Goal: Find contact information: Find contact information

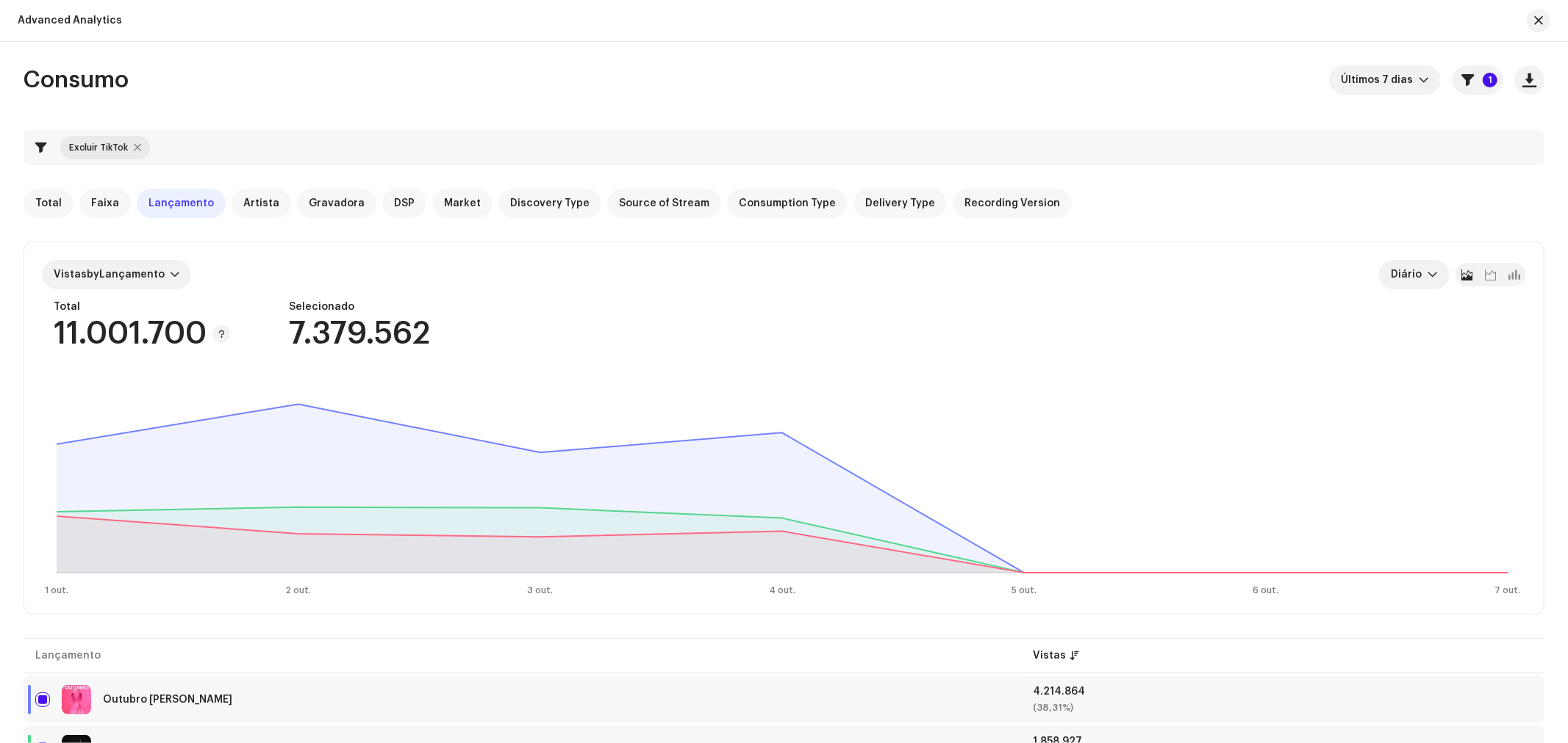
click at [1537, 17] on span "button" at bounding box center [1539, 20] width 9 height 12
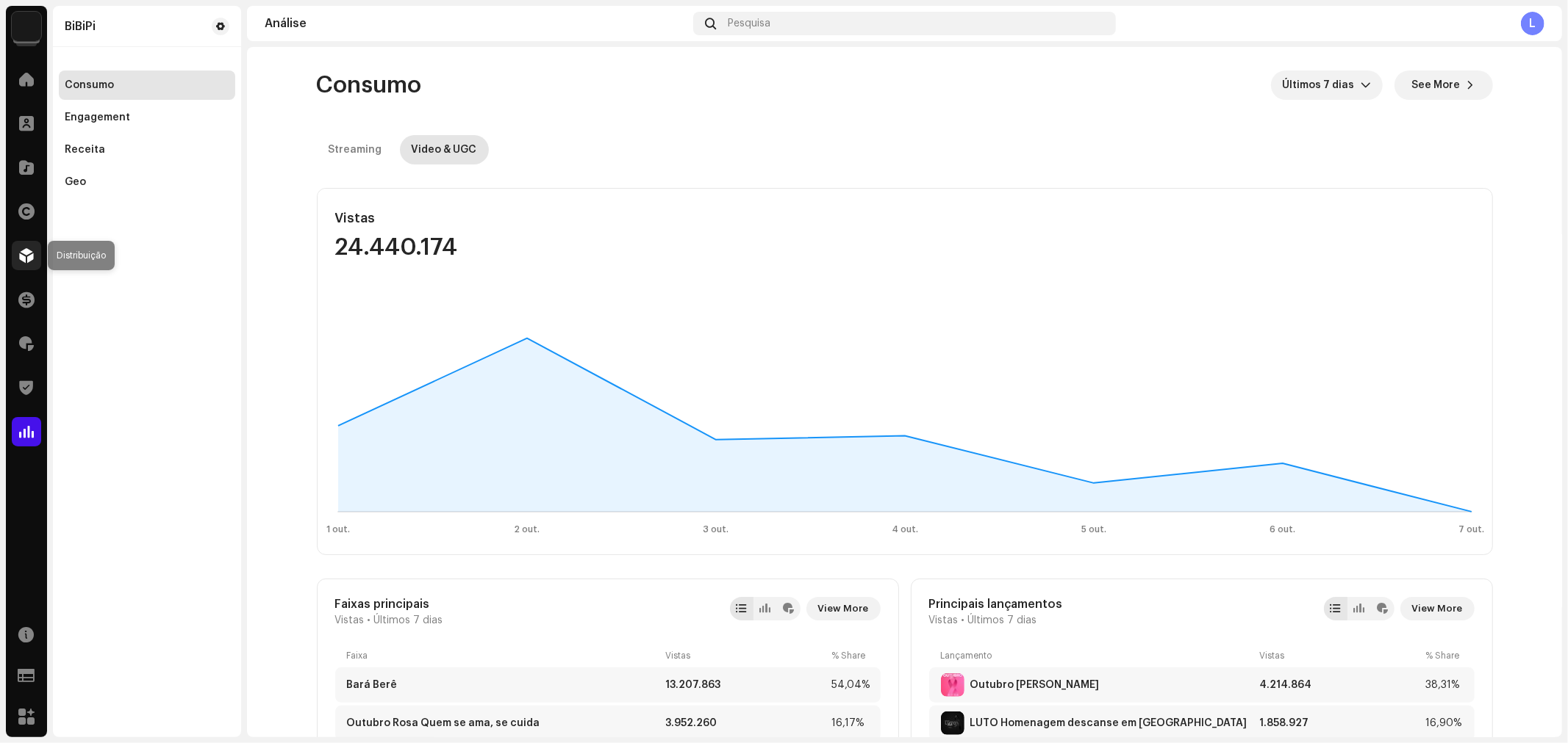
click at [20, 263] on div at bounding box center [27, 256] width 29 height 29
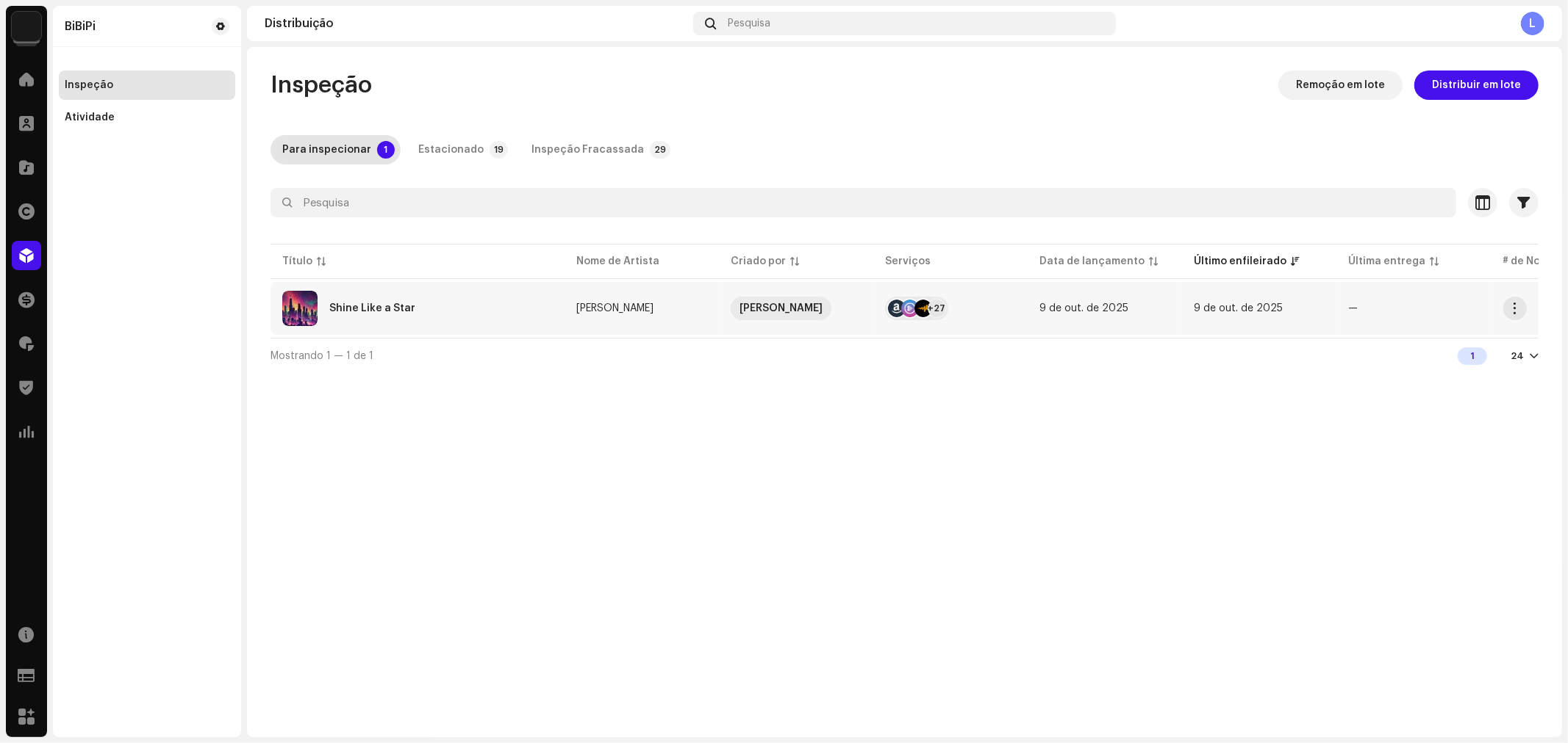
drag, startPoint x: 661, startPoint y: 306, endPoint x: 576, endPoint y: 311, distance: 85.1
click at [577, 311] on re-a-table-link "[PERSON_NAME]" at bounding box center [642, 308] width 131 height 10
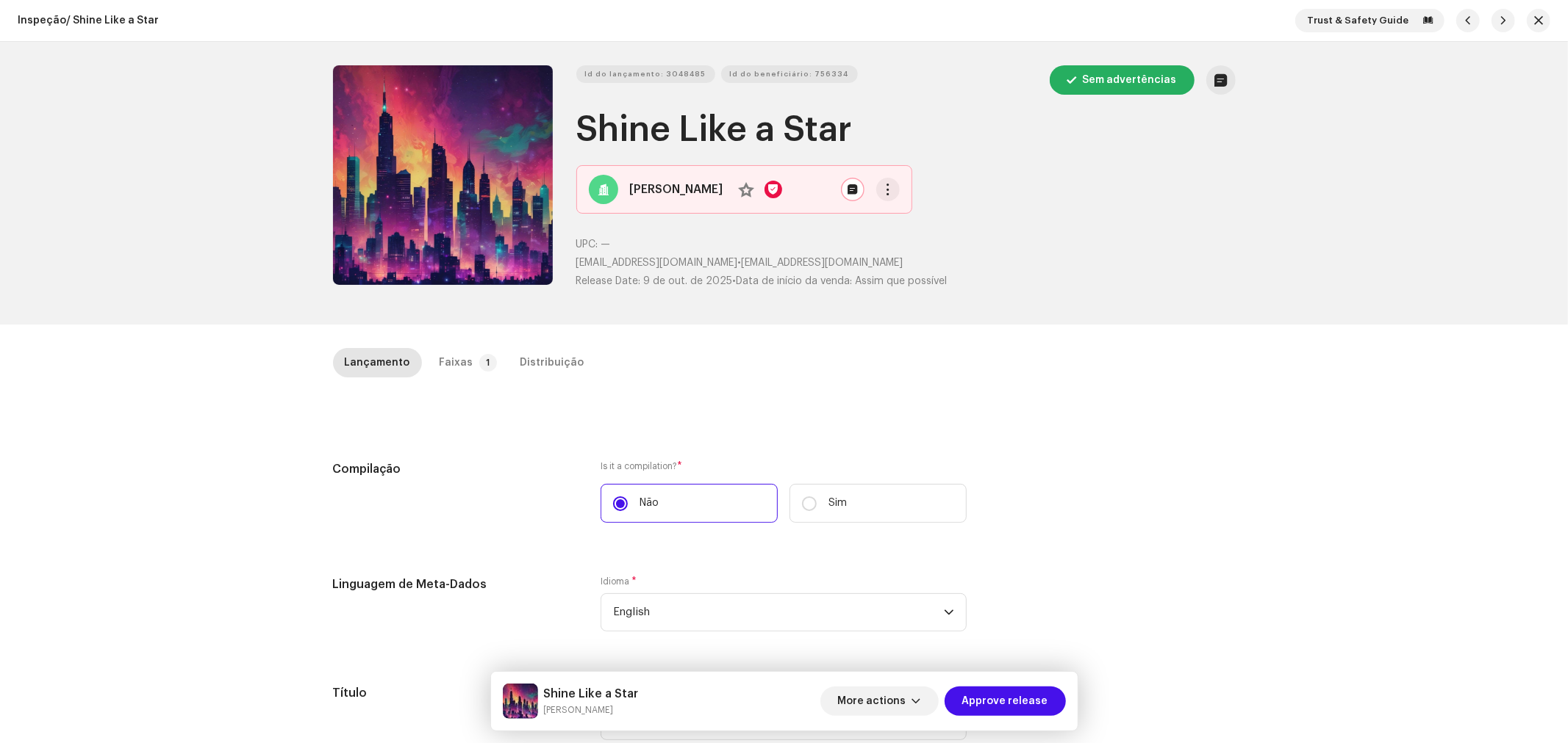
drag, startPoint x: 743, startPoint y: 263, endPoint x: 570, endPoint y: 265, distance: 173.0
click at [570, 265] on div "Id do lançamento: 3048485 Id do beneficiário: 756334 Sem advertências Shine Lik…" at bounding box center [784, 183] width 903 height 236
copy span "[EMAIL_ADDRESS][DOMAIN_NAME]"
